Goal: Check status

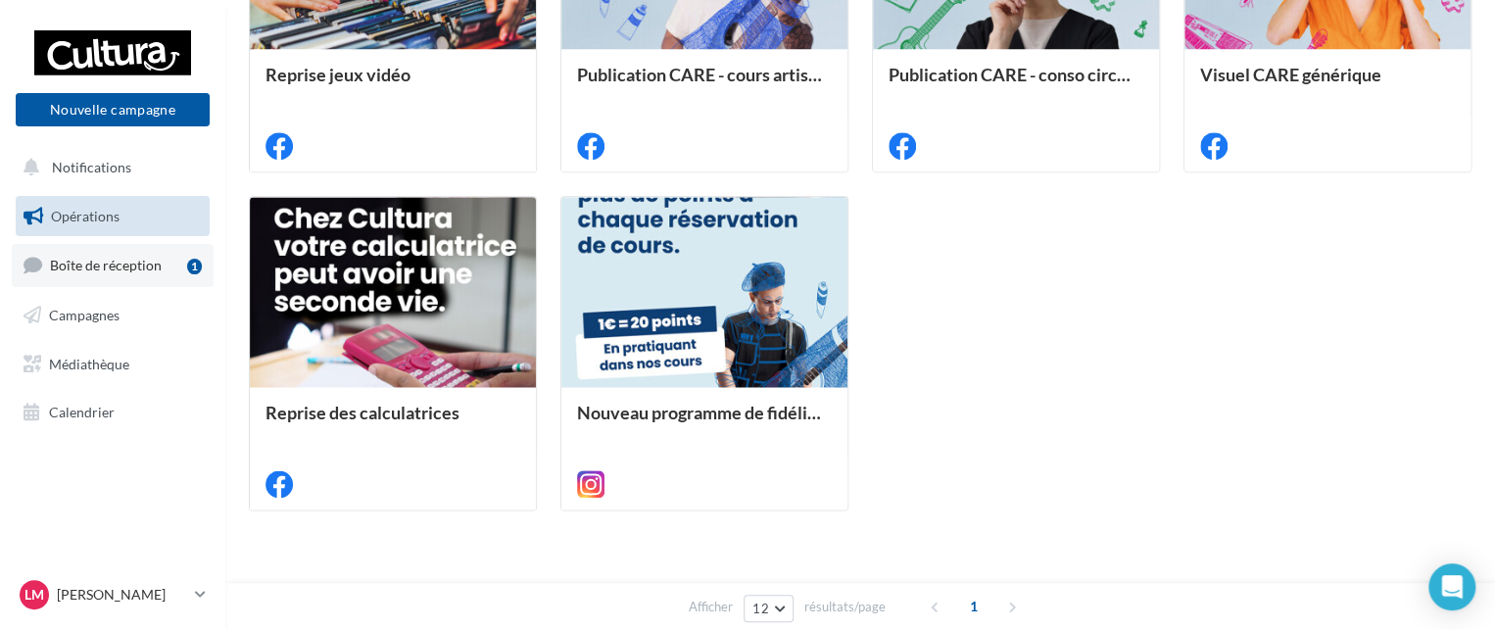
scroll to position [1092, 0]
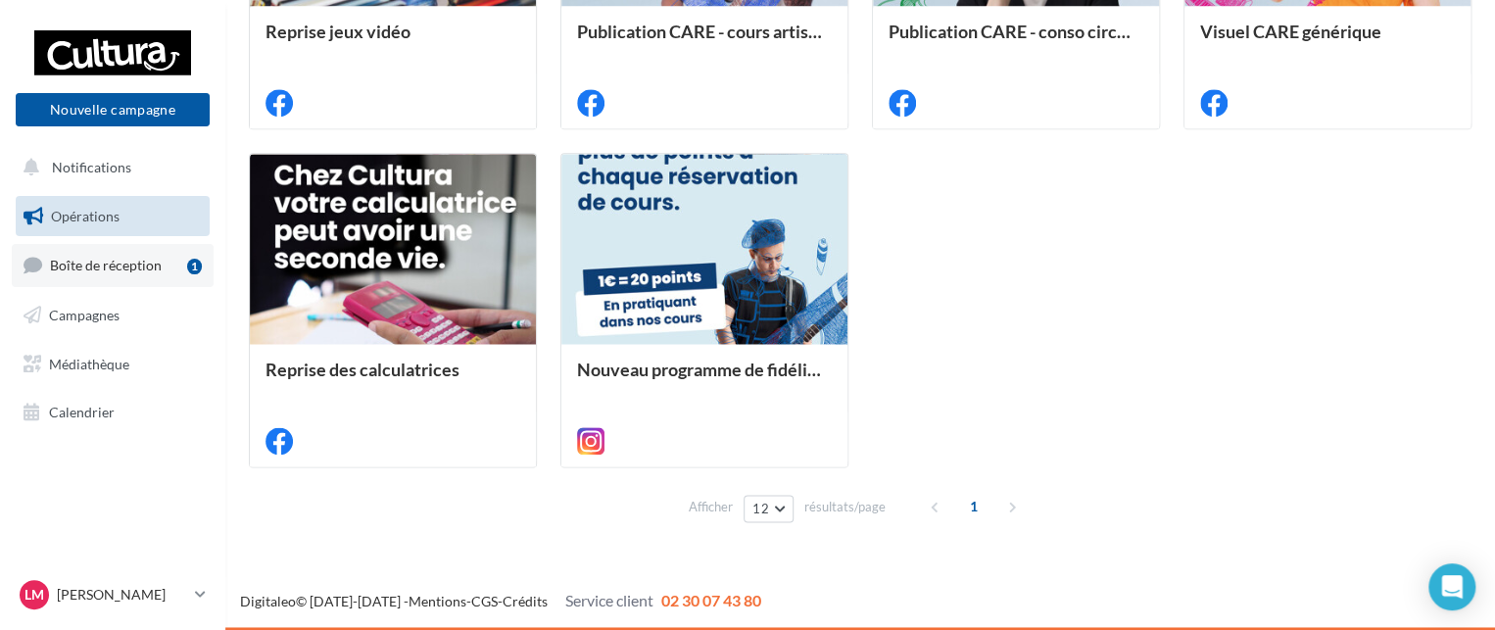
click at [156, 250] on link "Boîte de réception 1" at bounding box center [113, 265] width 202 height 42
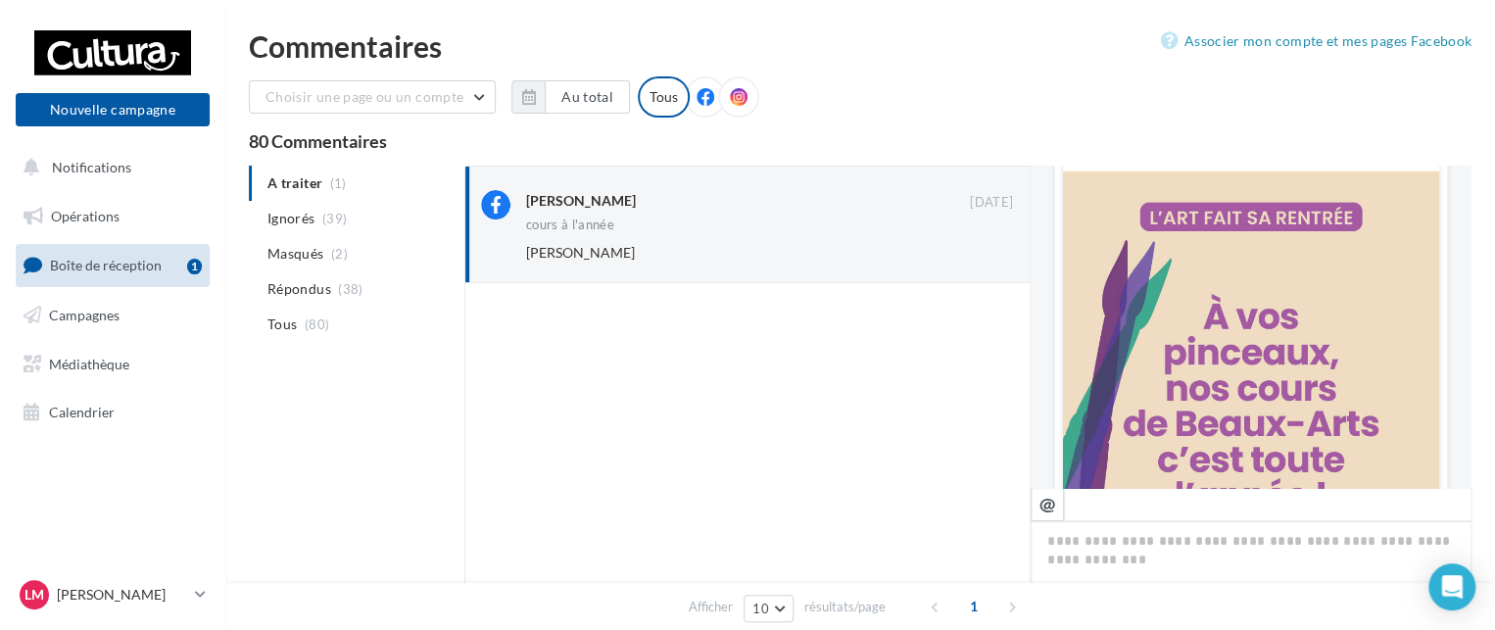
scroll to position [216, 0]
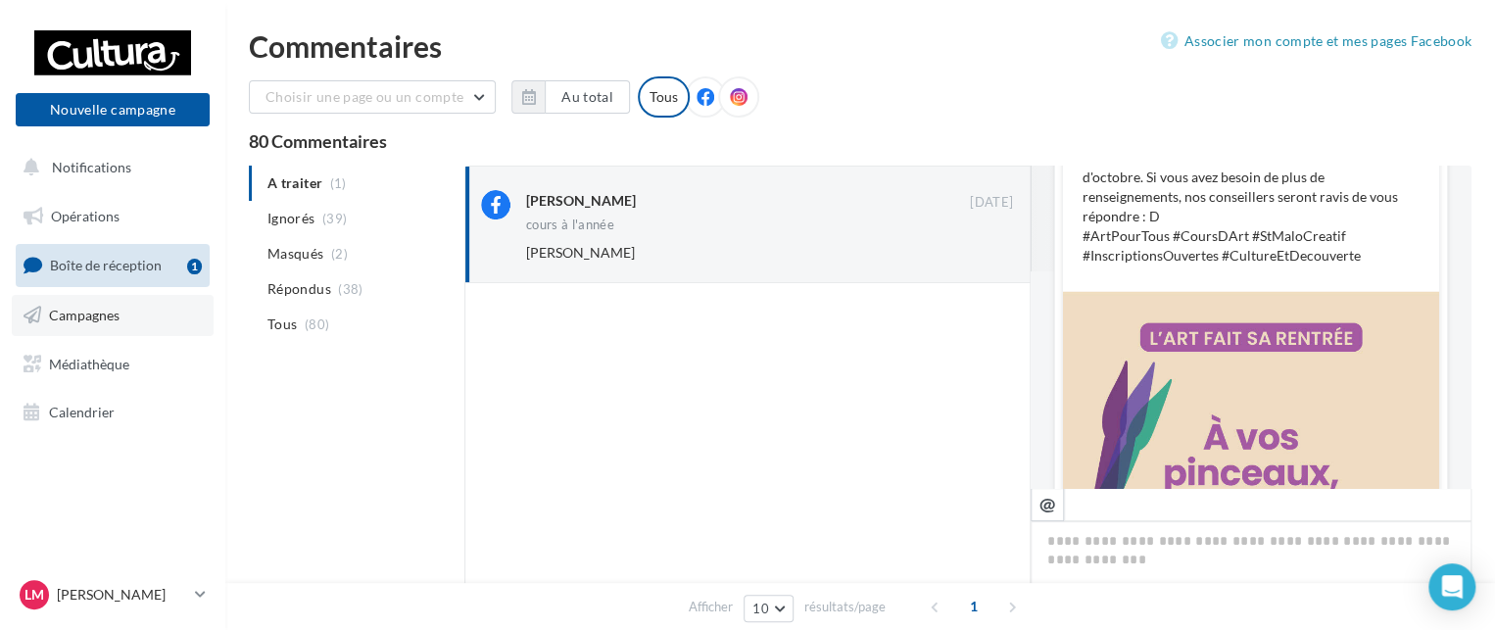
click at [131, 305] on link "Campagnes" at bounding box center [113, 315] width 202 height 41
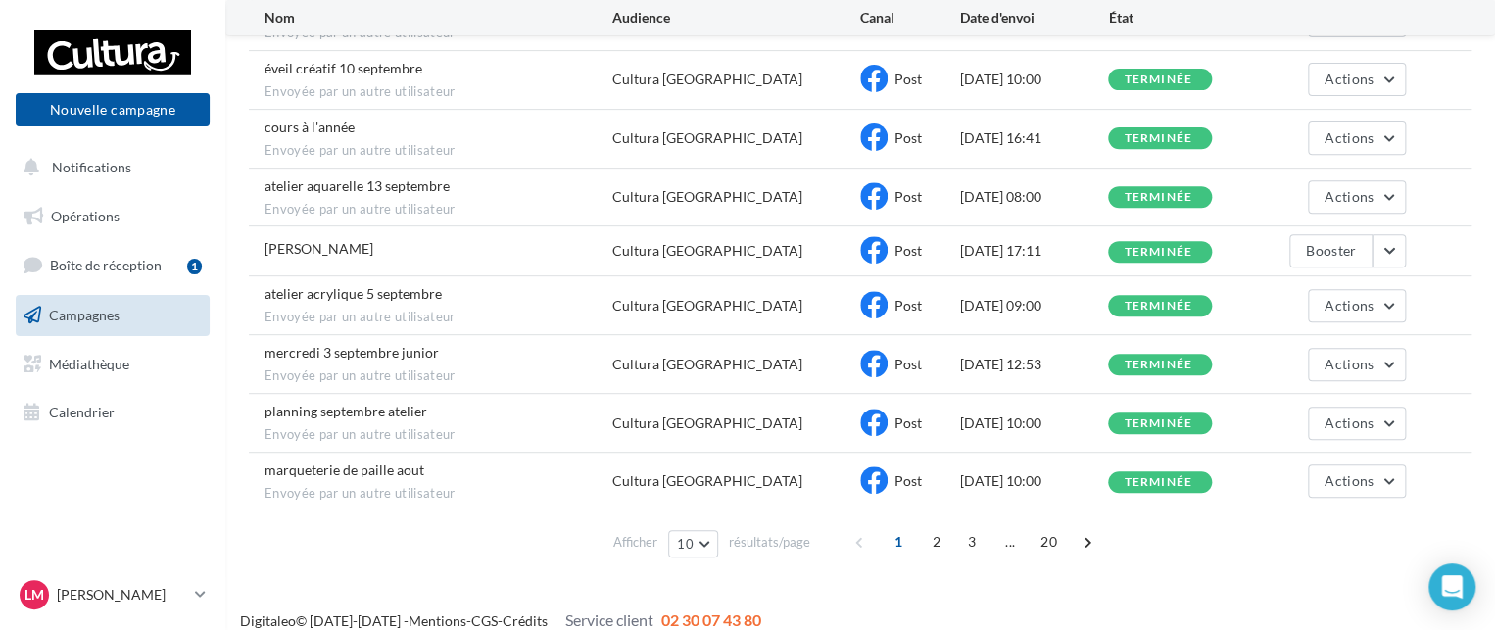
scroll to position [338, 0]
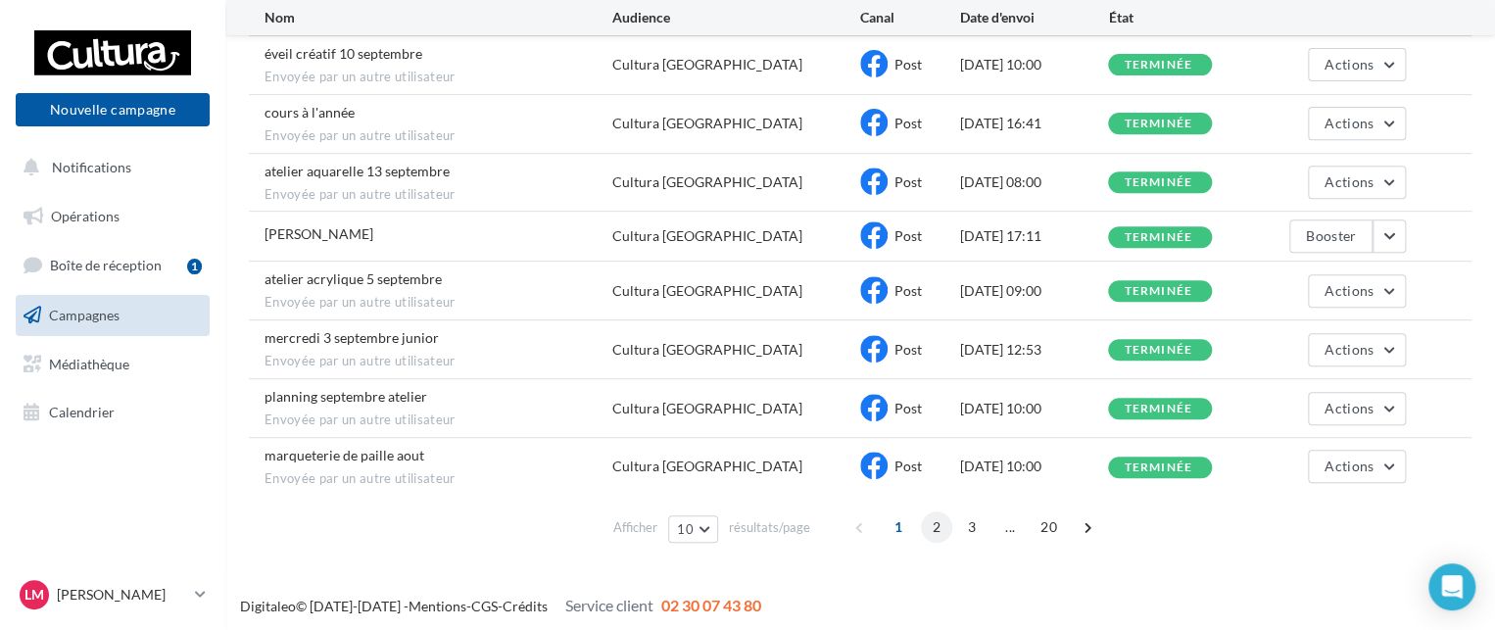
click at [925, 520] on span "2" at bounding box center [936, 526] width 31 height 31
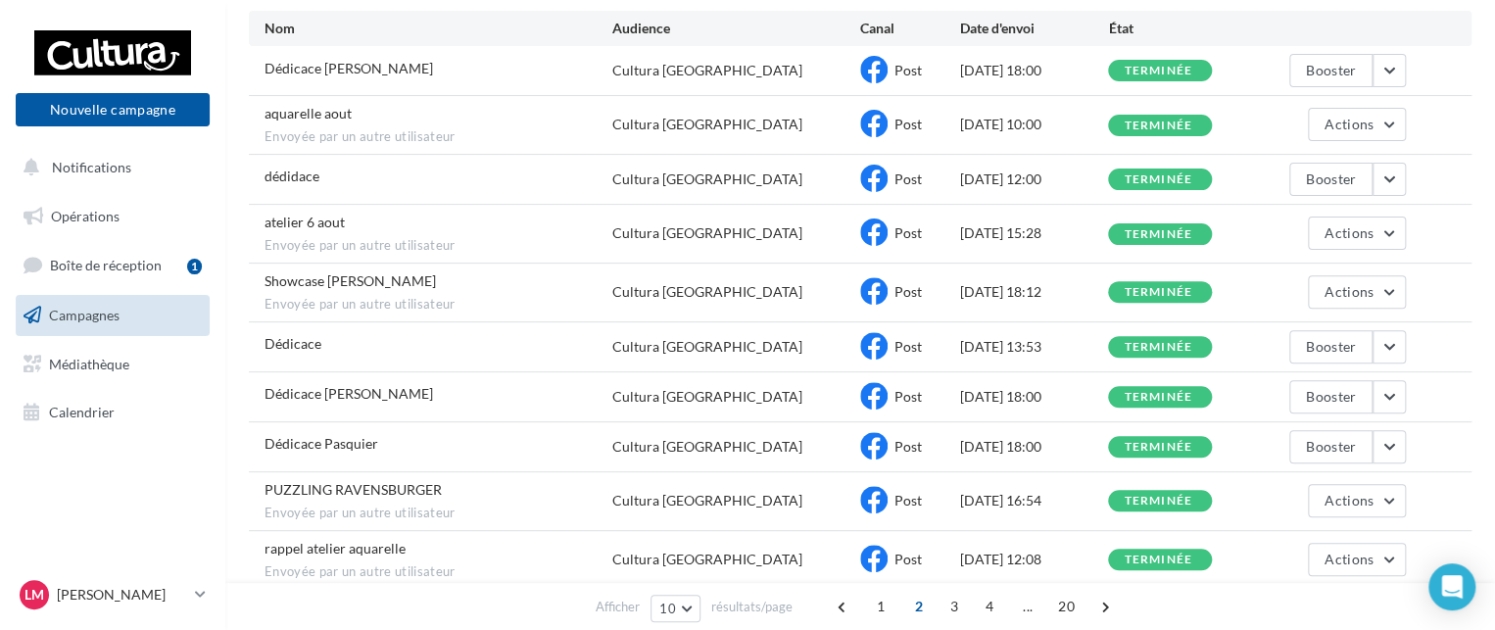
scroll to position [176, 0]
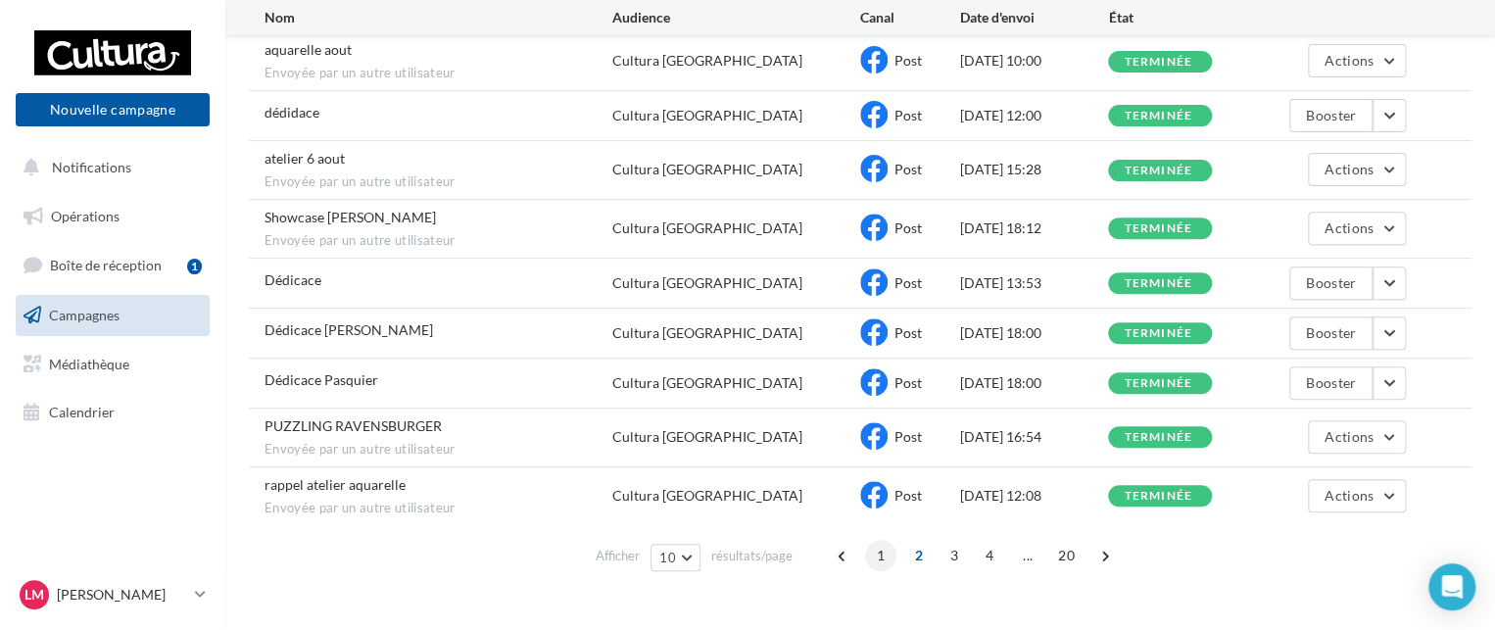
click at [886, 559] on span "1" at bounding box center [880, 555] width 31 height 31
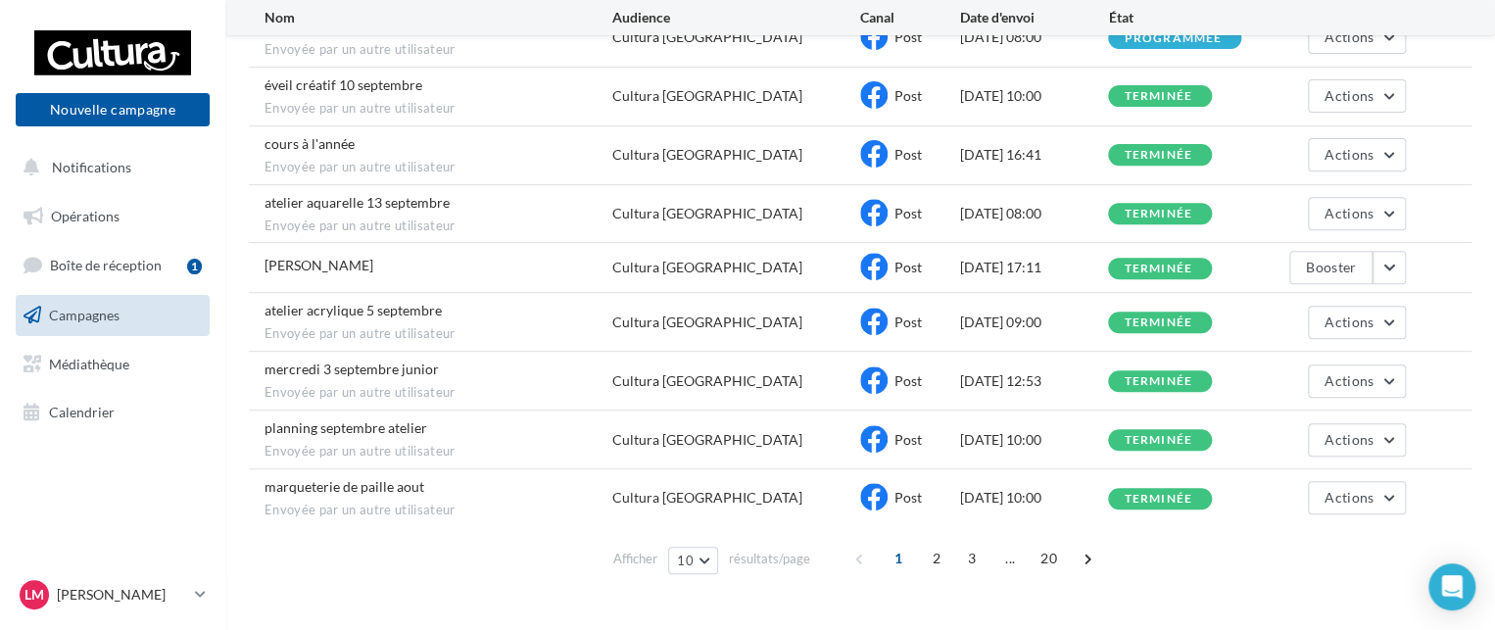
scroll to position [338, 0]
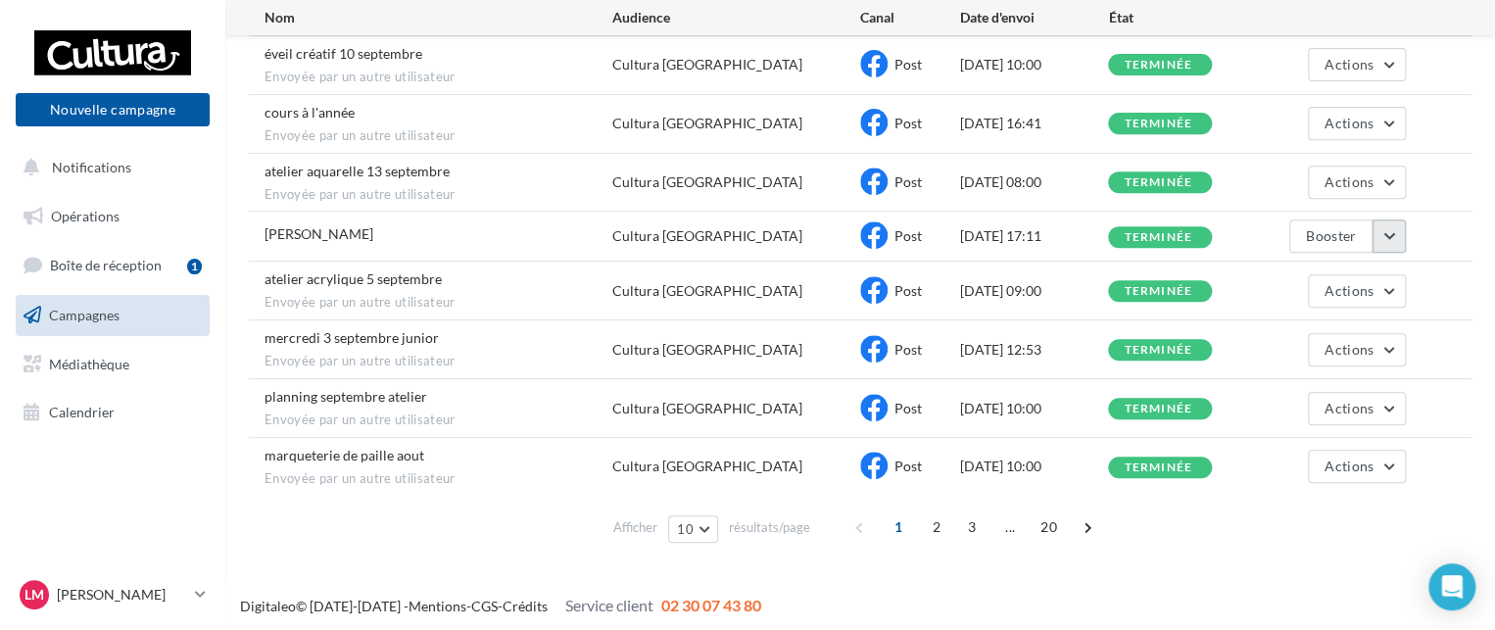
click at [1384, 226] on button "button" at bounding box center [1388, 235] width 33 height 33
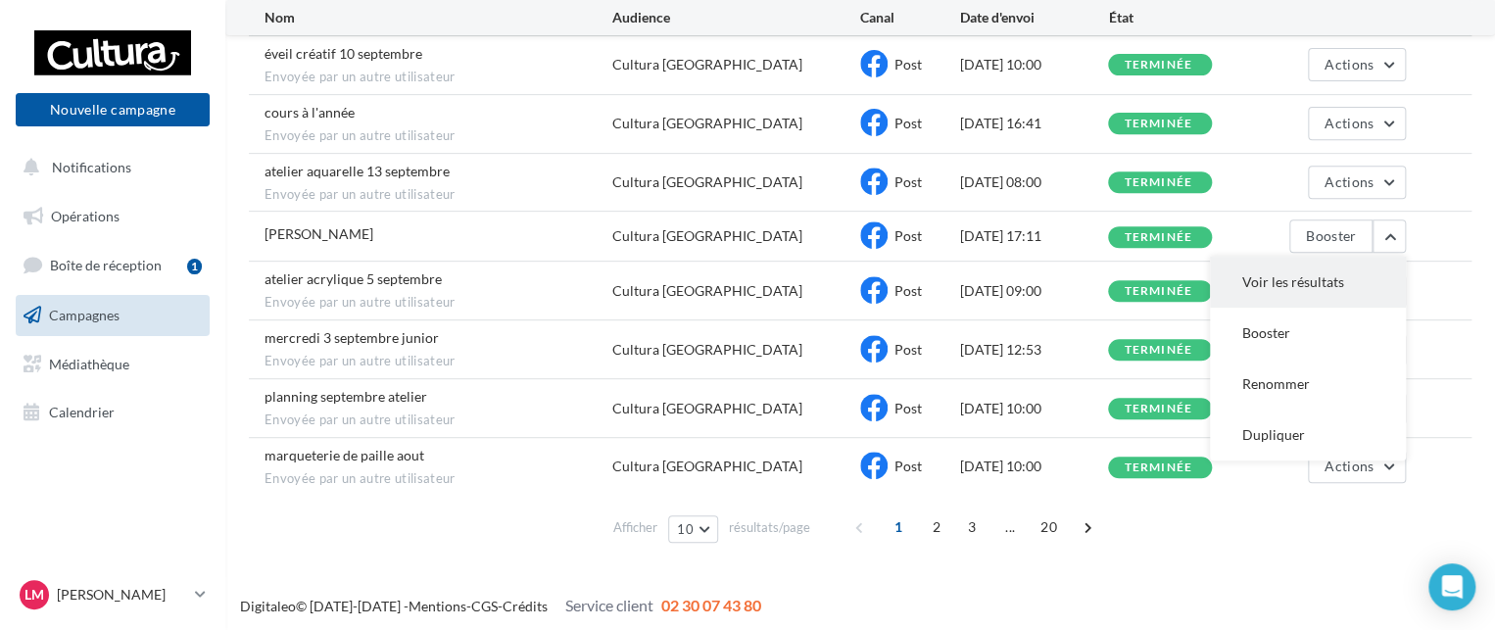
click at [1312, 294] on button "Voir les résultats" at bounding box center [1308, 282] width 196 height 51
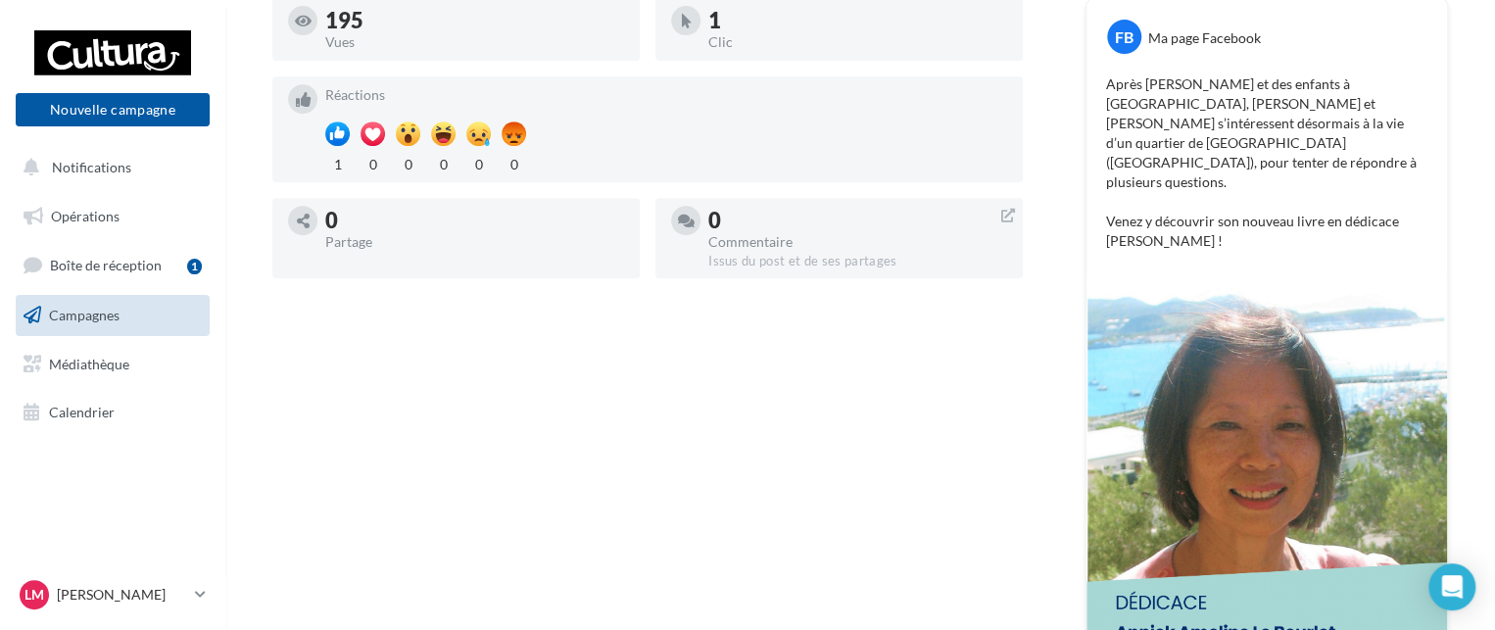
scroll to position [490, 0]
